Goal: Task Accomplishment & Management: Use online tool/utility

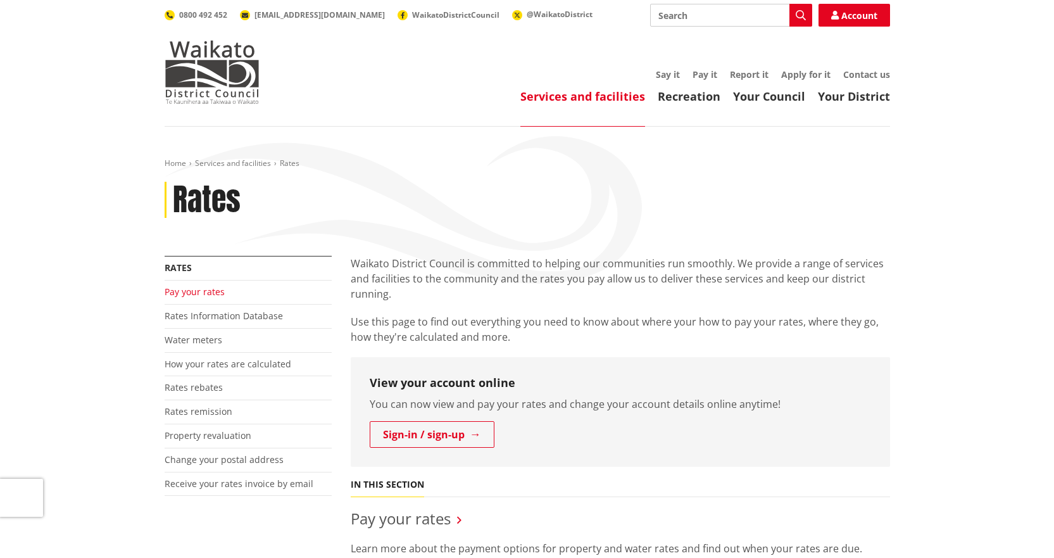
click at [198, 289] on link "Pay your rates" at bounding box center [195, 292] width 60 height 12
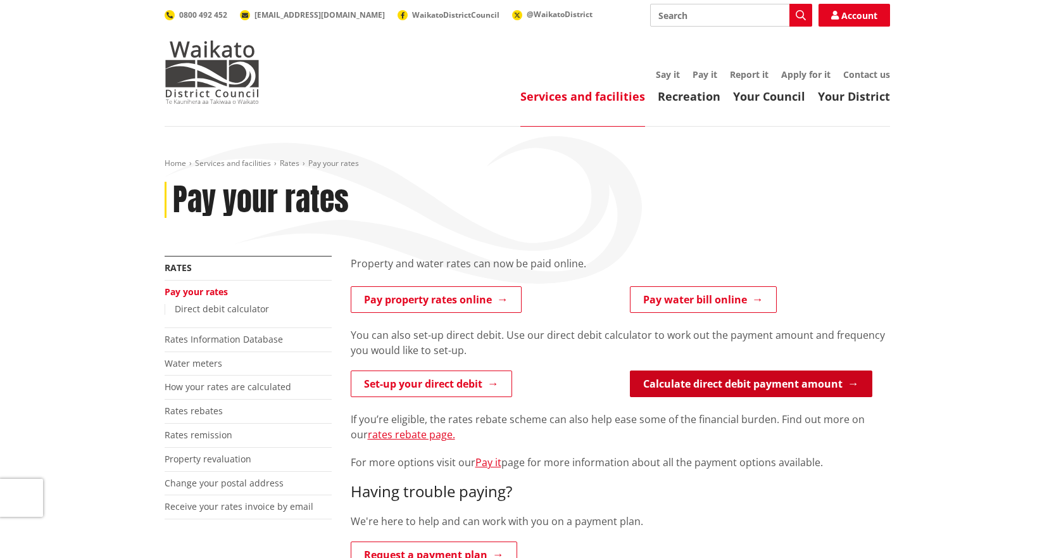
click at [772, 384] on link "Calculate direct debit payment amount" at bounding box center [751, 383] width 242 height 27
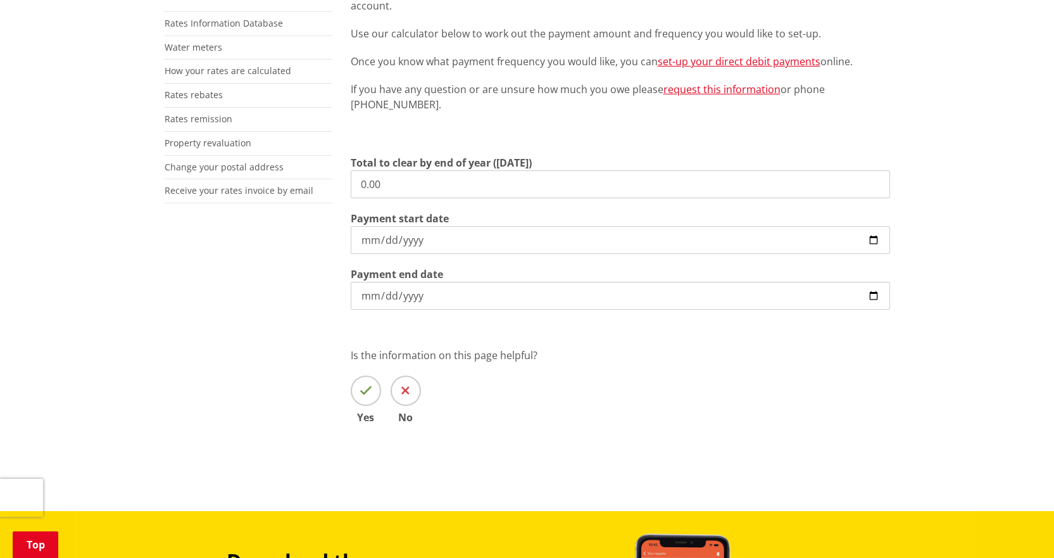
scroll to position [317, 0]
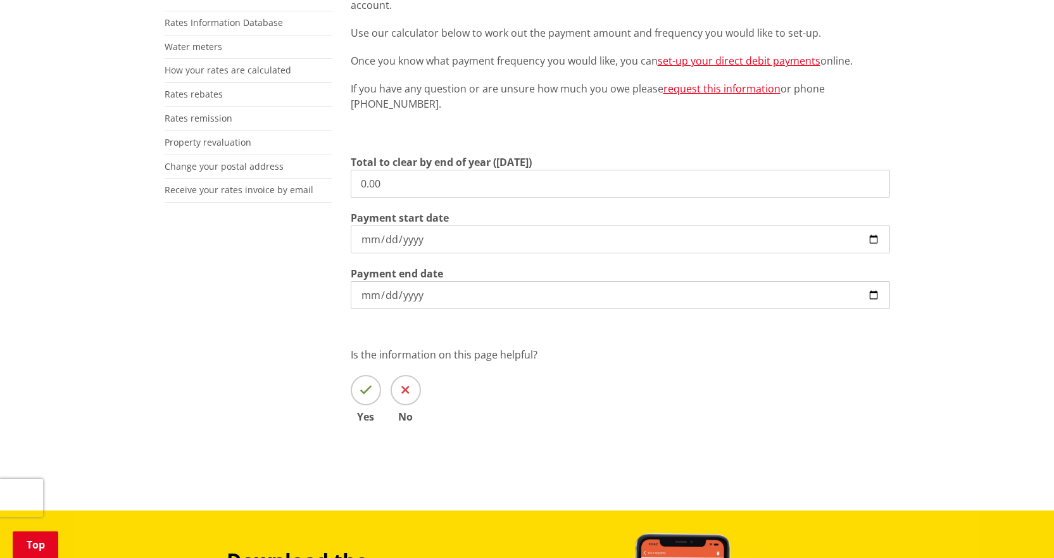
drag, startPoint x: 388, startPoint y: 185, endPoint x: 318, endPoint y: 192, distance: 70.0
click at [323, 185] on div "More from this section Rates Pay your rates Direct debit calculator Rates Infor…" at bounding box center [527, 199] width 744 height 520
type input "13,168.30"
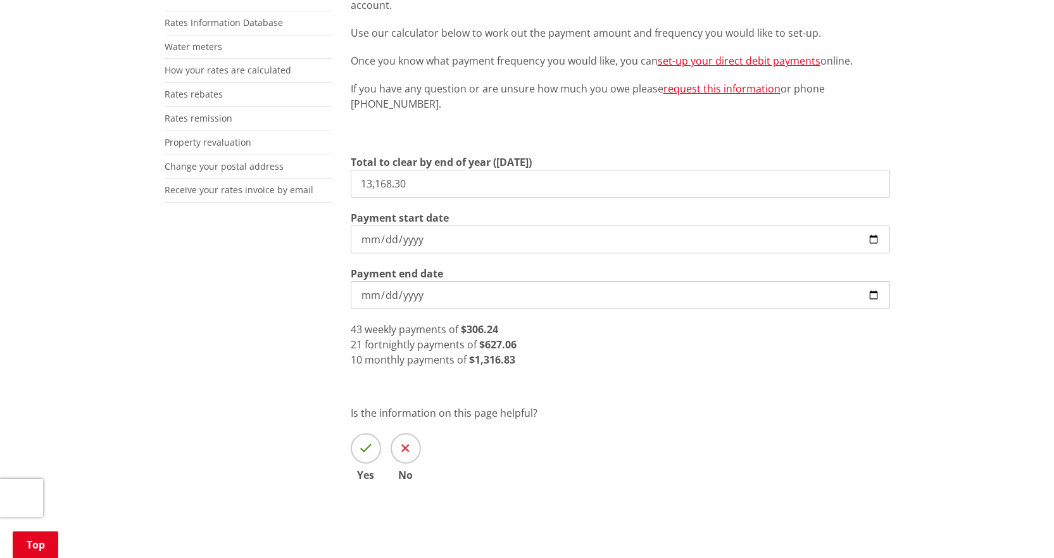
click at [870, 237] on input "2025-09-04" at bounding box center [620, 239] width 539 height 28
type input "2025-09-12"
drag, startPoint x: 434, startPoint y: 179, endPoint x: 150, endPoint y: 163, distance: 284.6
click at [197, 166] on div "More from this section Rates Pay your rates Direct debit calculator Rates Infor…" at bounding box center [527, 228] width 744 height 579
type input "1,240.70"
